Goal: Task Accomplishment & Management: Complete application form

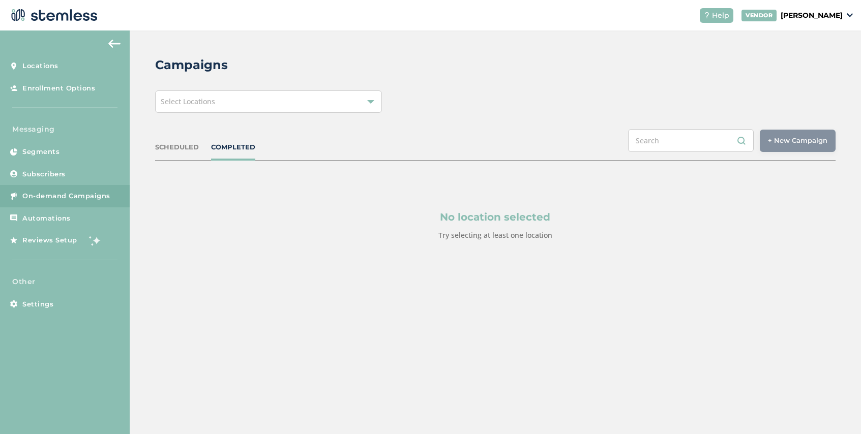
click at [300, 105] on div "Select Locations" at bounding box center [268, 102] width 227 height 22
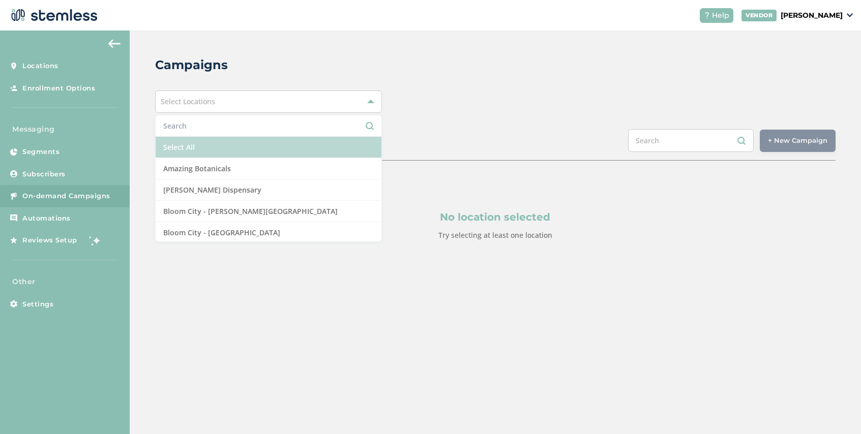
click at [247, 141] on li "Select All" at bounding box center [269, 147] width 226 height 21
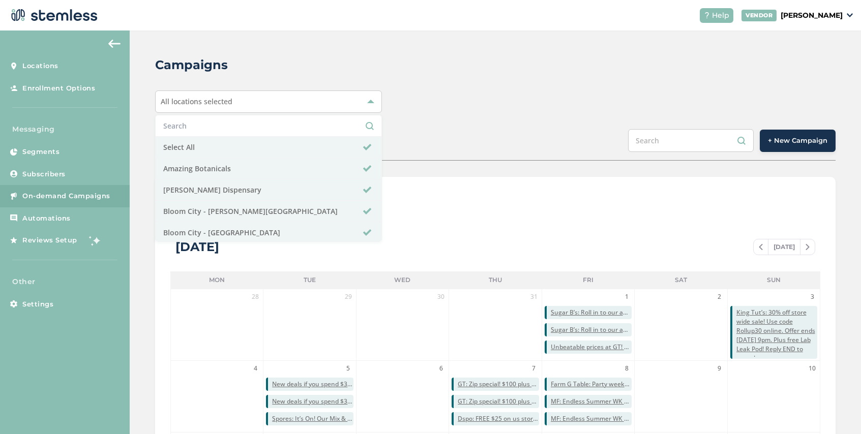
click at [777, 147] on button "+ New Campaign" at bounding box center [798, 141] width 76 height 22
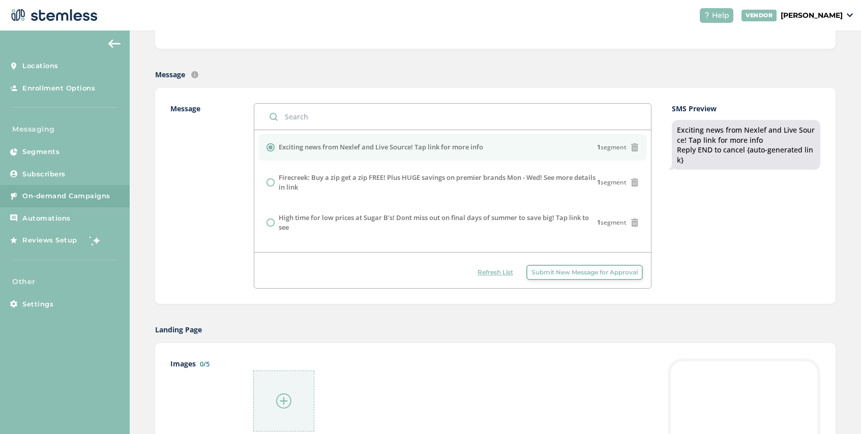
scroll to position [301, 0]
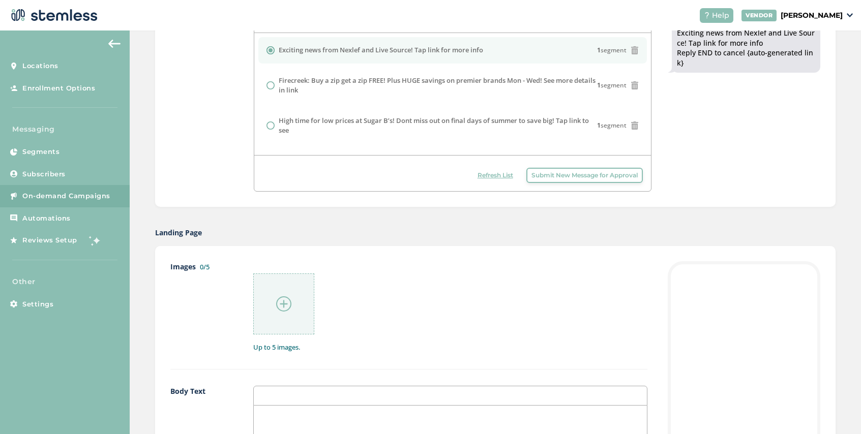
click at [609, 177] on span "Submit New Message for Approval" at bounding box center [585, 175] width 106 height 9
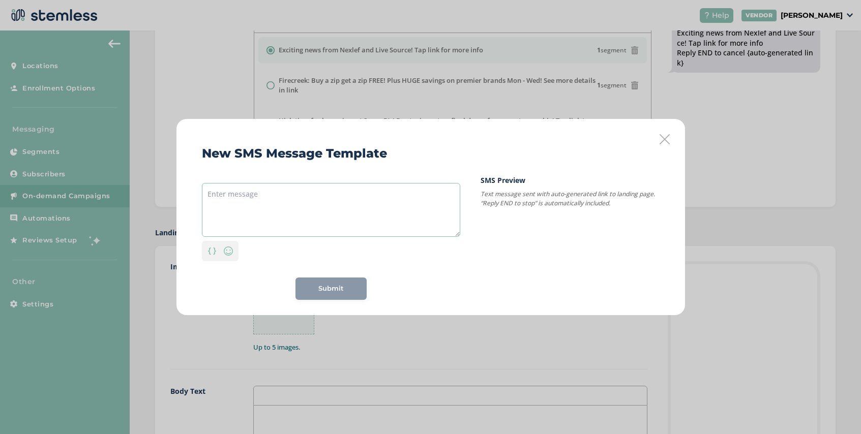
click at [291, 196] on textarea at bounding box center [331, 210] width 258 height 54
paste textarea "The Kids are back to school now its back to you!! Huge bundle savings all weeke…"
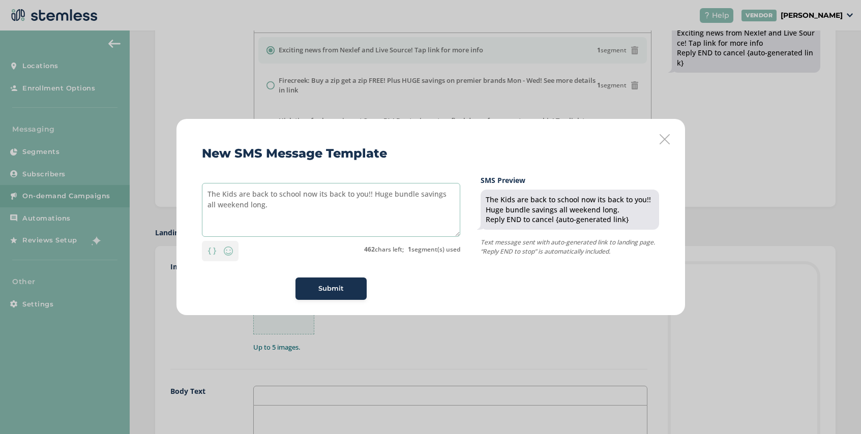
click at [207, 193] on textarea "The Kids are back to school now its back to you!! Huge bundle savings all weeke…" at bounding box center [331, 210] width 258 height 54
click at [301, 207] on textarea "Spores: The Kids are back to school now its back to you!! Huge bundle savings a…" at bounding box center [331, 210] width 258 height 54
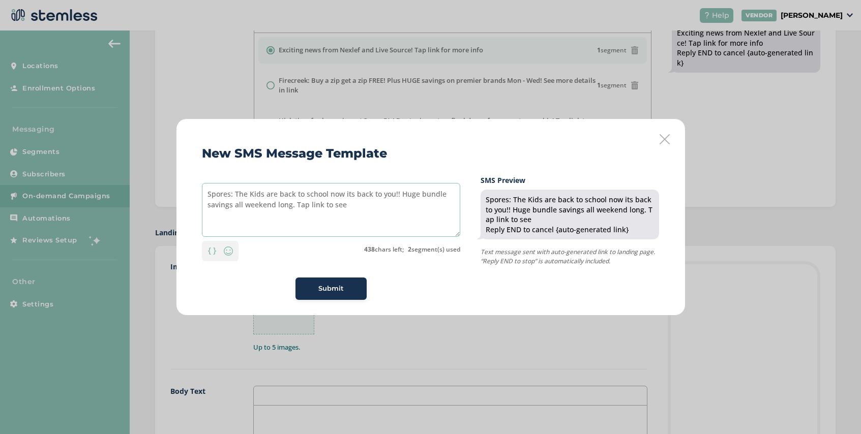
click at [396, 197] on textarea "Spores: The Kids are back to school now its back to you!! Huge bundle savings a…" at bounding box center [331, 210] width 258 height 54
drag, startPoint x: 343, startPoint y: 207, endPoint x: 295, endPoint y: 206, distance: 47.8
click at [295, 206] on textarea "Spores: The Kids are back to school now its back to you! Huge bundle savings al…" at bounding box center [331, 210] width 258 height 54
type textarea "Spores: The Kids are back to school now its back to you! Huge bundle savings al…"
click at [336, 291] on span "Submit" at bounding box center [330, 289] width 25 height 10
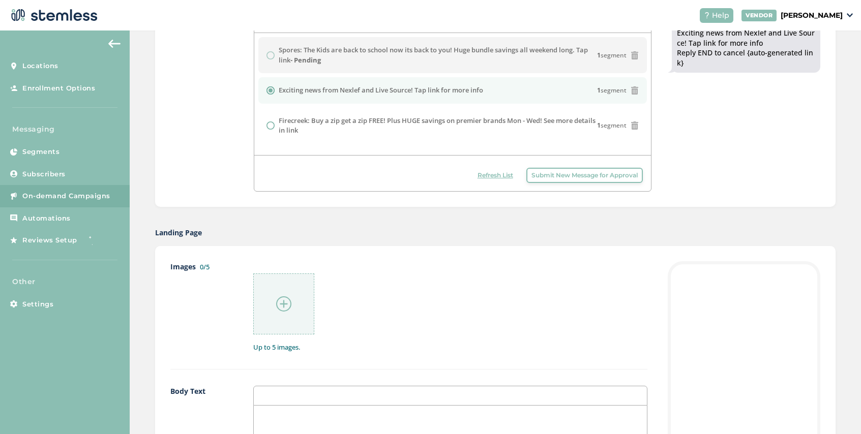
click at [53, 204] on link "On-demand Campaigns" at bounding box center [65, 196] width 130 height 22
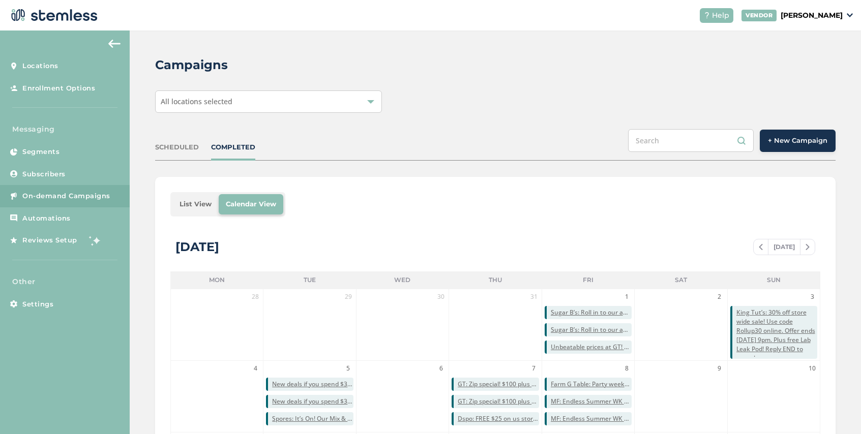
click at [237, 97] on div "All locations selected" at bounding box center [268, 102] width 227 height 22
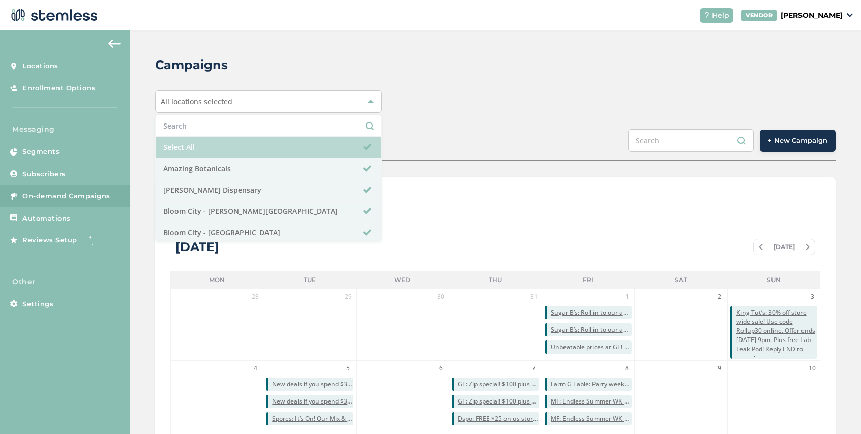
click at [220, 148] on li "Select All" at bounding box center [269, 147] width 226 height 21
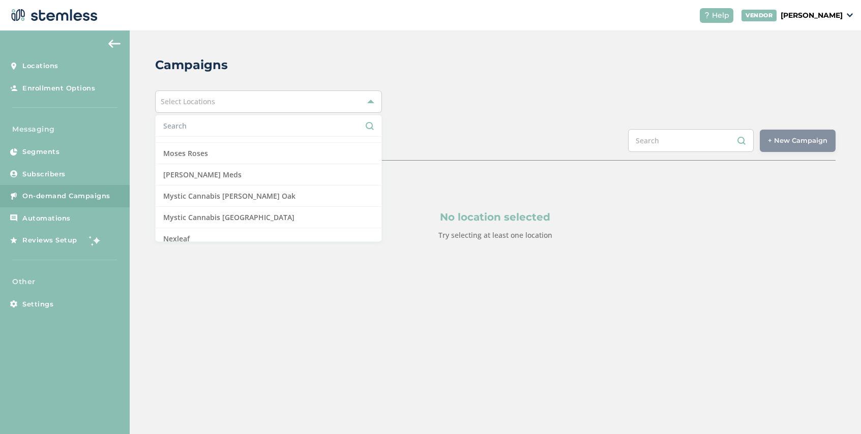
scroll to position [702, 0]
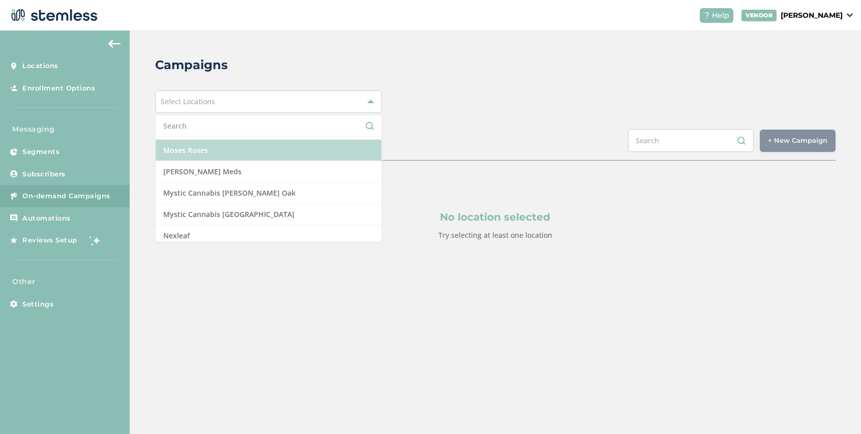
click at [224, 152] on li "Moses Roses" at bounding box center [269, 150] width 226 height 21
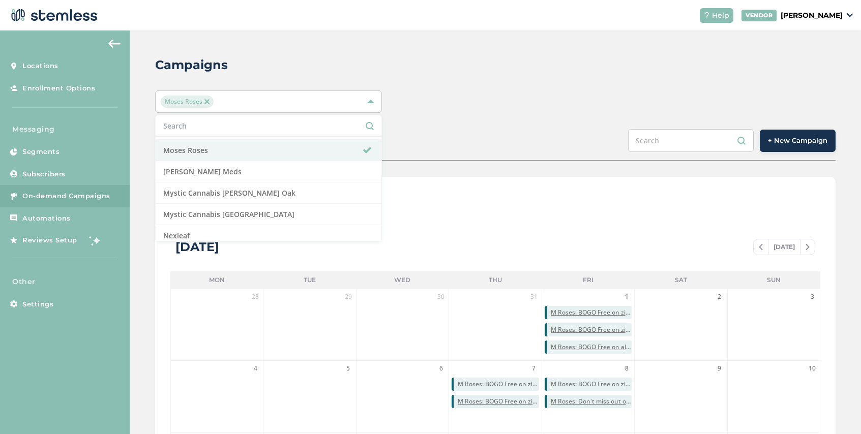
click at [407, 162] on div "Campaigns Moses Roses Select All Amazing Botanicals [PERSON_NAME] Dispensary [G…" at bounding box center [496, 360] width 732 height 658
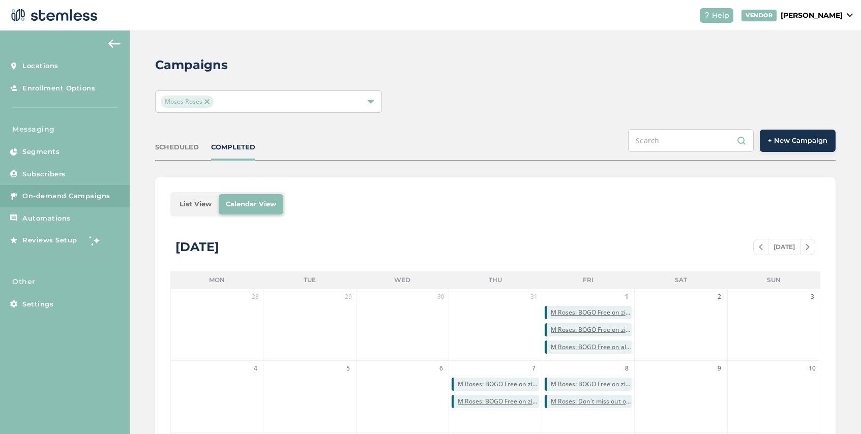
click at [184, 200] on li "List View" at bounding box center [195, 204] width 46 height 20
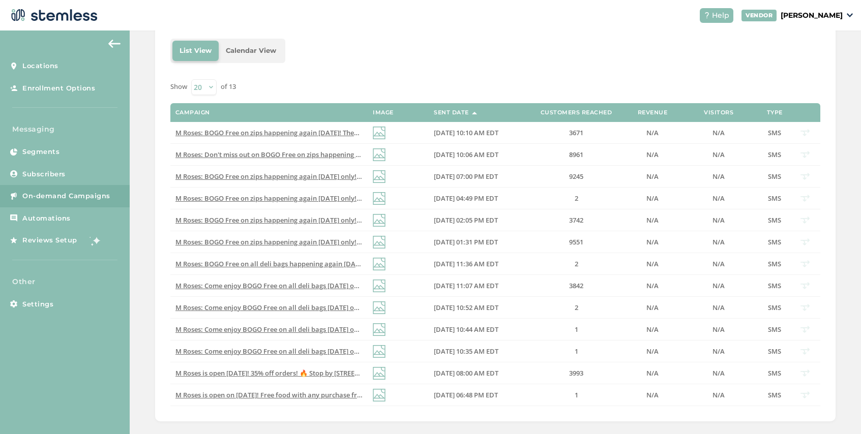
scroll to position [155, 0]
